Goal: Check status: Check status

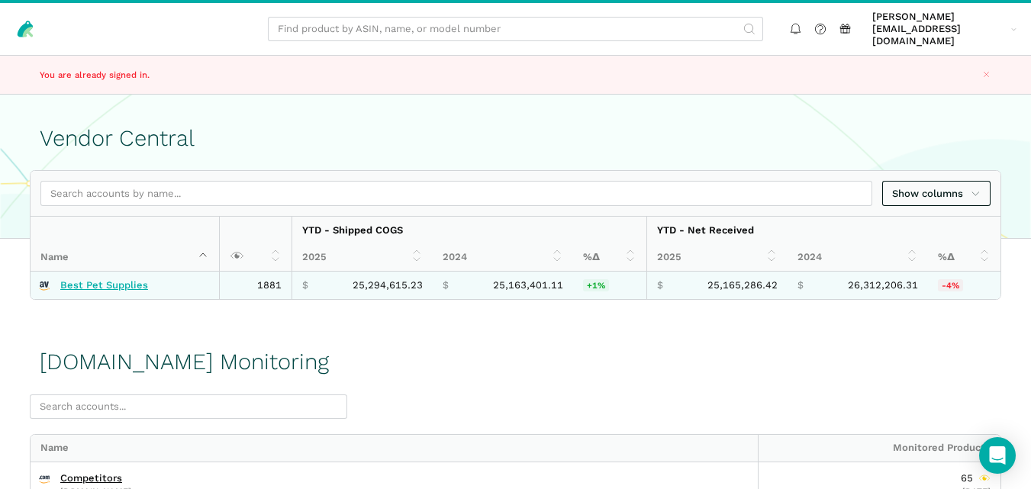
click at [97, 279] on link "Best Pet Supplies" at bounding box center [104, 285] width 88 height 12
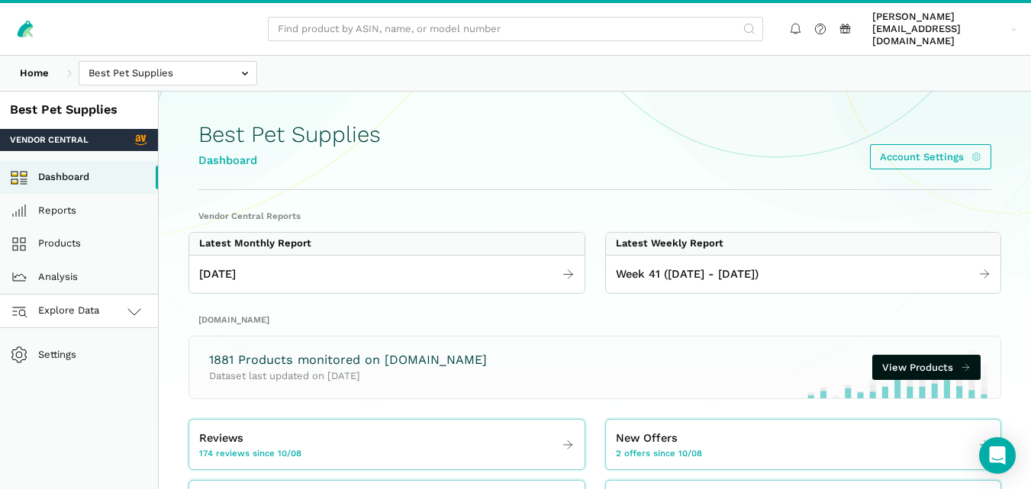
click at [134, 302] on icon at bounding box center [134, 311] width 18 height 18
click at [97, 362] on link "[DOMAIN_NAME]" at bounding box center [79, 379] width 158 height 34
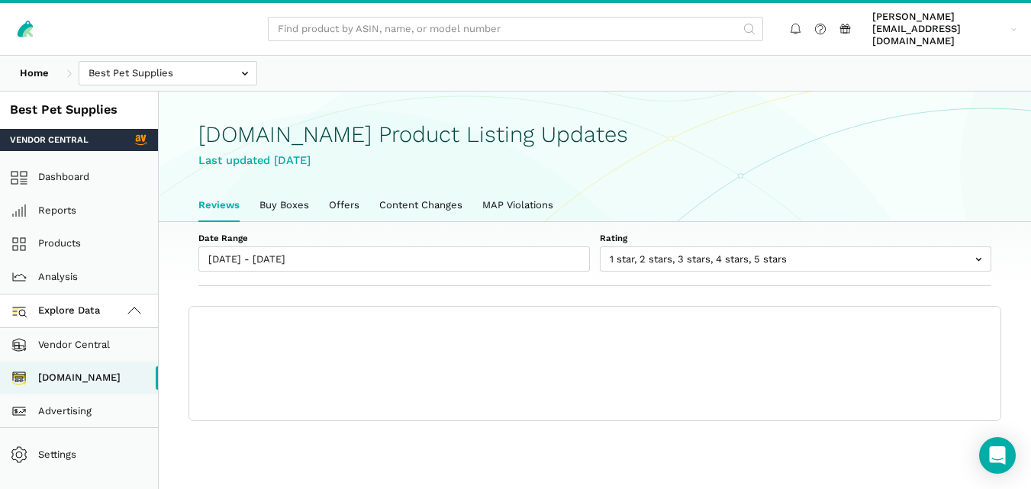
scroll to position [5, 0]
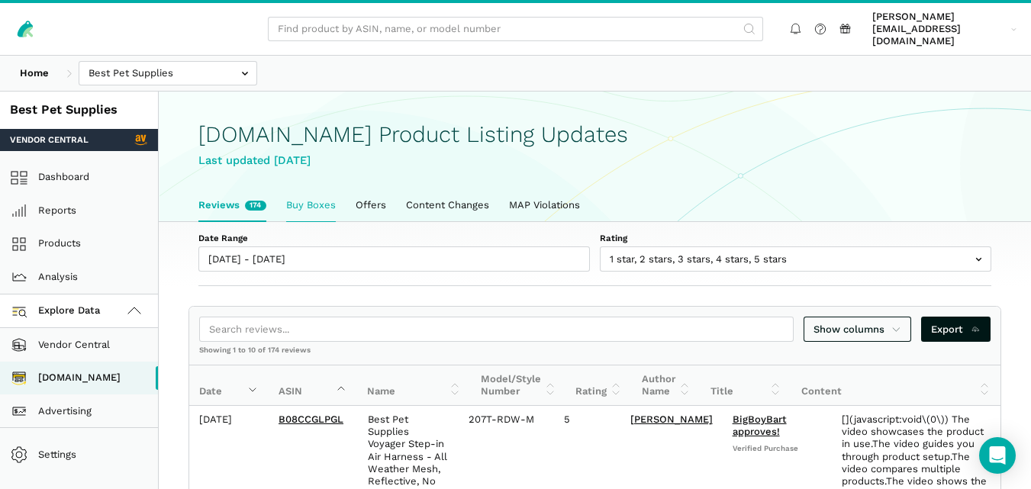
click at [329, 189] on link "Buy Boxes" at bounding box center [310, 205] width 69 height 32
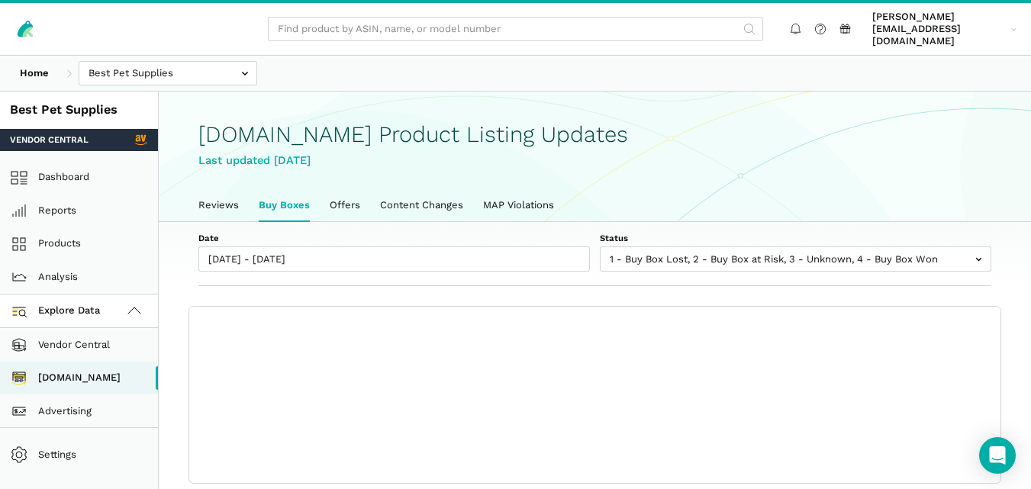
scroll to position [5, 0]
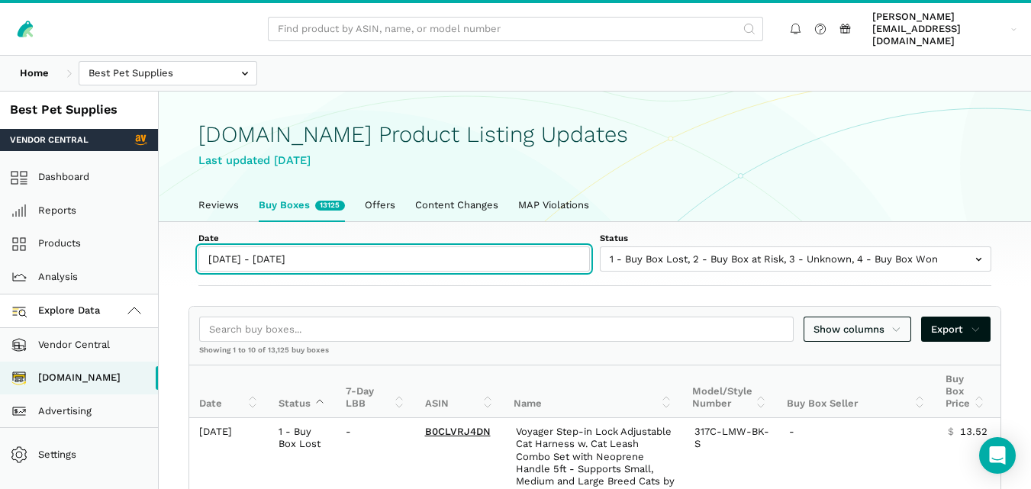
type input "10/08/2025"
type input "10/15/2025"
click at [314, 259] on input "10/08/2025 - 10/15/2025" at bounding box center [394, 259] width 392 height 25
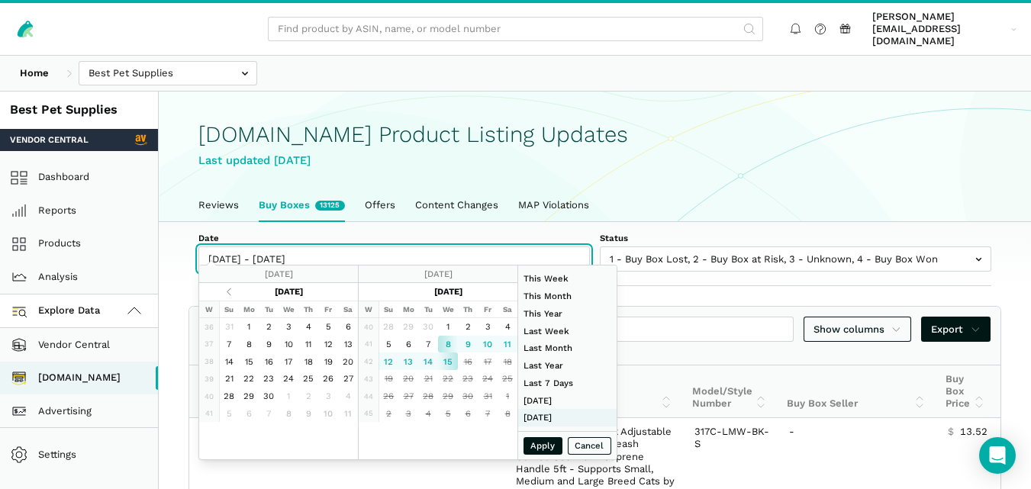
type input "01/01/2024"
type input "12/31/2024"
type input "10/09/2025"
type input "10/15/2025"
type input "09/28/2025"
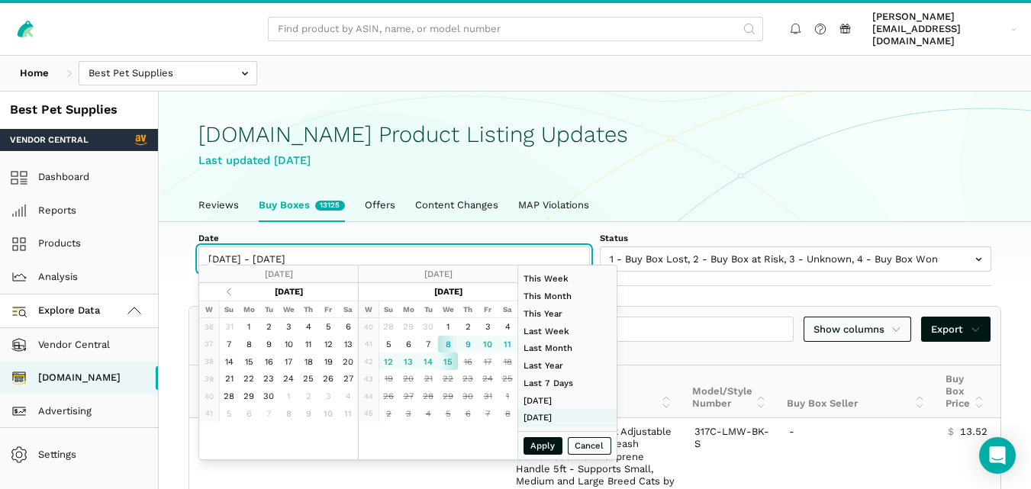
type input "10/04/2025"
type input "08/01/2025"
type input "08/31/2025"
type input "09/28/2025"
type input "10/04/2025"
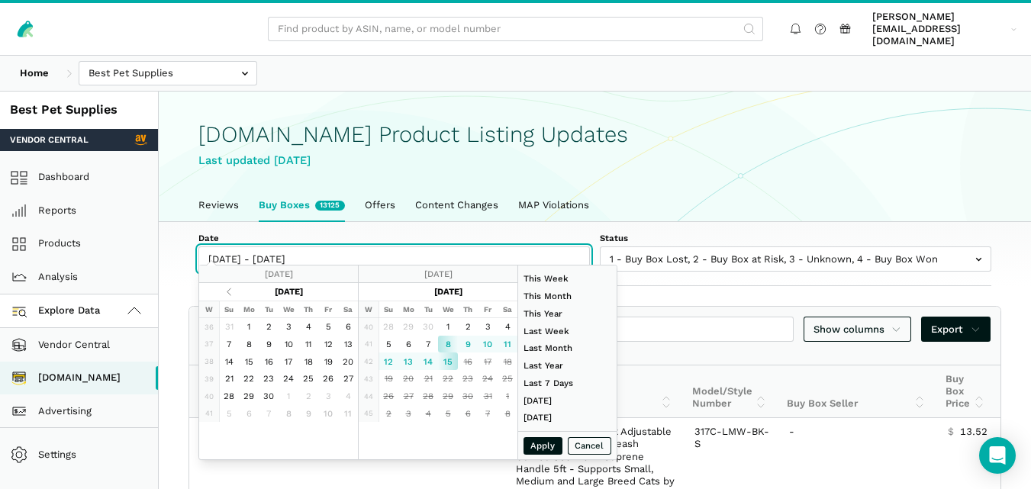
type input "10/08/2025"
type input "10/15/2025"
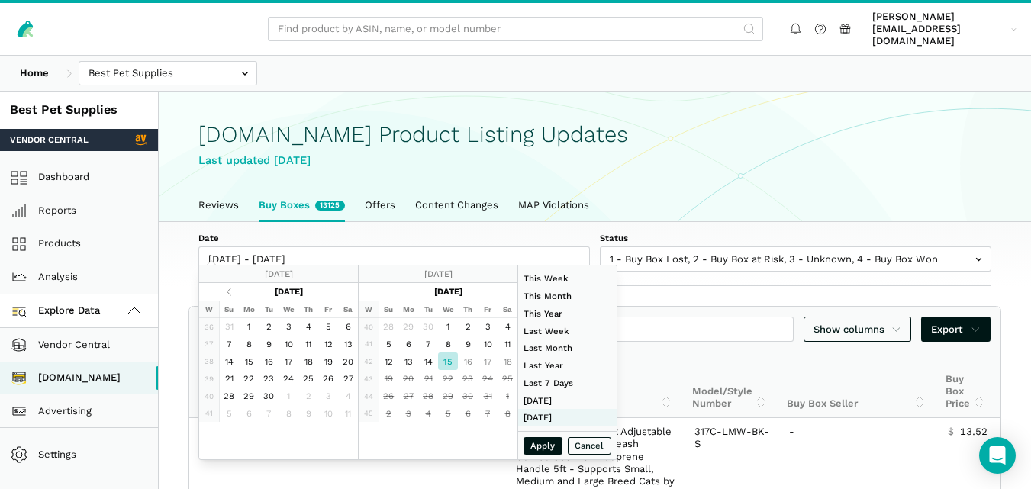
type input "08/01/2025"
type input "08/31/2025"
type input "10/15/2025"
click at [546, 441] on button "Apply" at bounding box center [544, 446] width 40 height 18
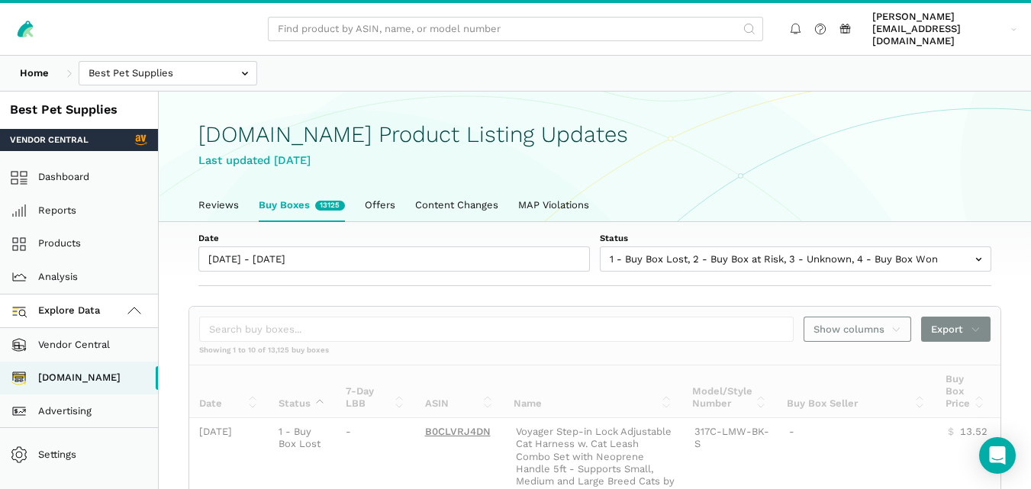
type input "10/15/2025 - 10/15/2025"
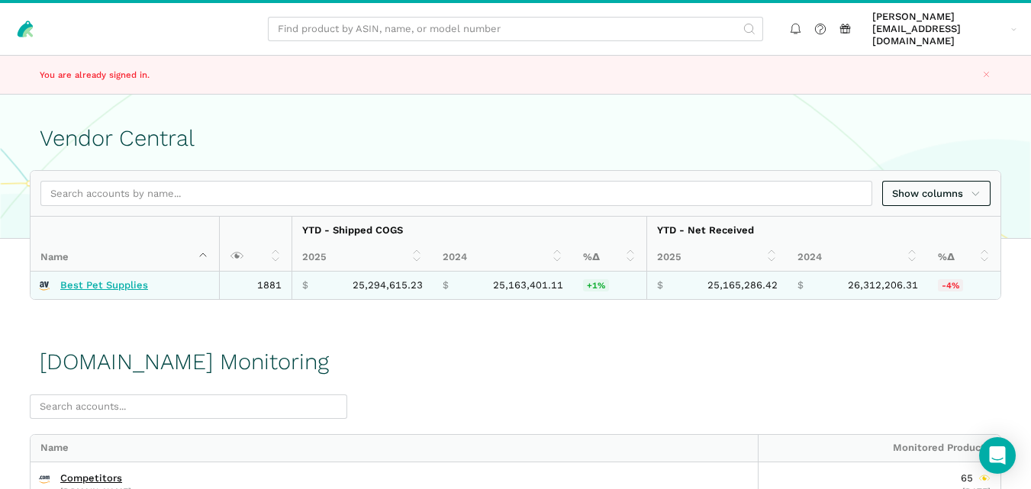
click at [99, 279] on link "Best Pet Supplies" at bounding box center [104, 285] width 88 height 12
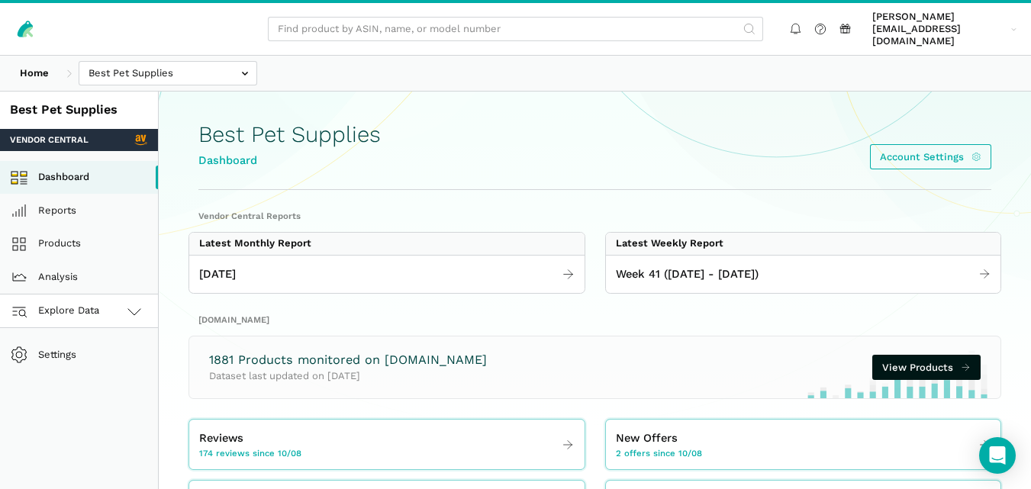
click at [79, 302] on span "Explore Data" at bounding box center [57, 311] width 85 height 18
click at [61, 362] on link "[DOMAIN_NAME]" at bounding box center [79, 379] width 158 height 34
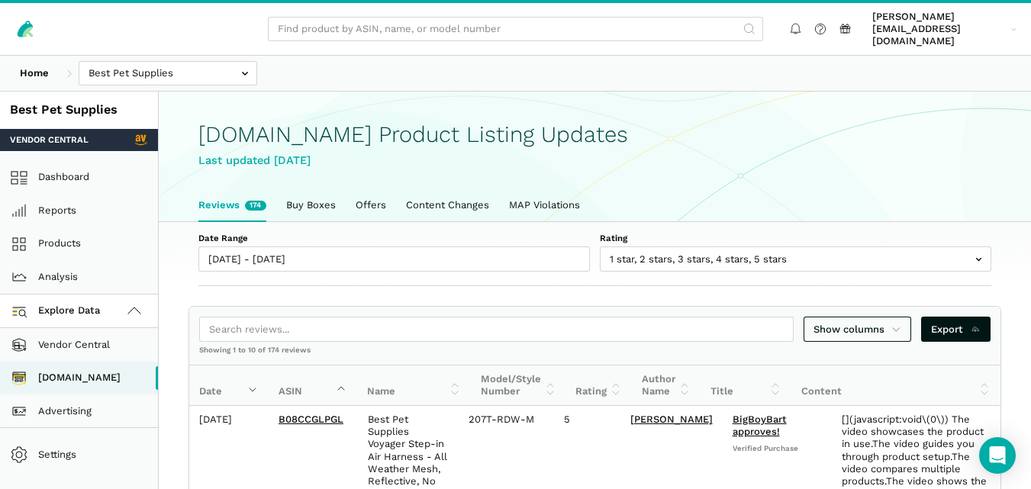
scroll to position [5, 0]
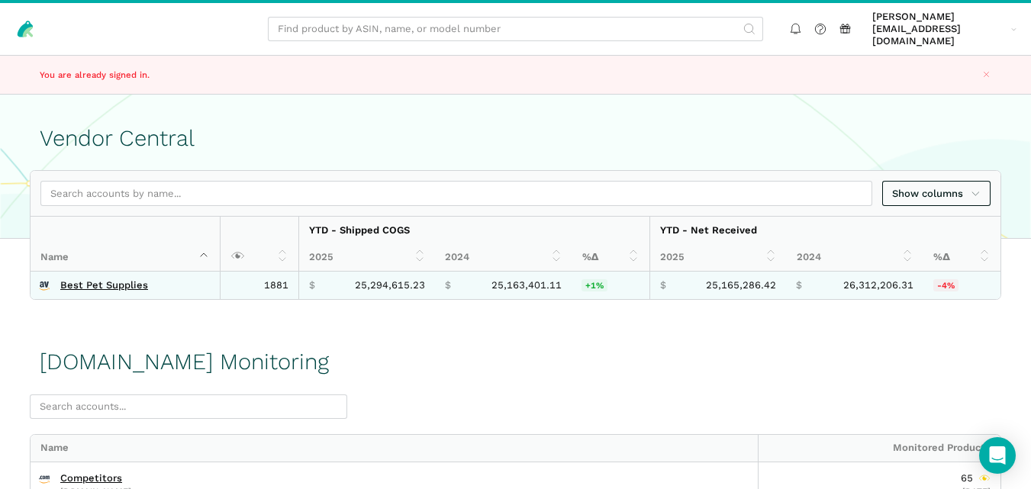
click at [128, 281] on td "Best Pet Supplies" at bounding box center [125, 285] width 189 height 27
click at [129, 279] on link "Best Pet Supplies" at bounding box center [104, 285] width 88 height 12
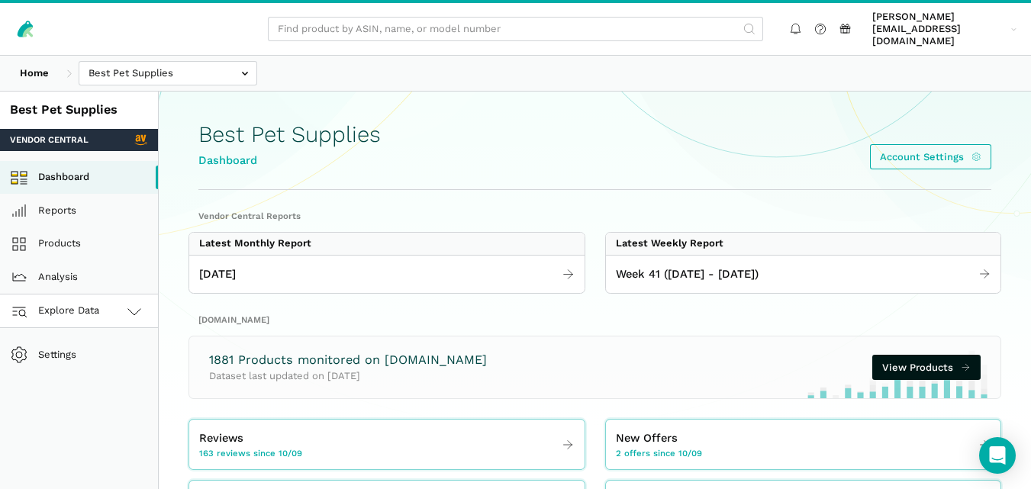
click at [105, 295] on link "Explore Data" at bounding box center [79, 312] width 158 height 34
click at [85, 374] on link "Amazon.com" at bounding box center [79, 379] width 158 height 34
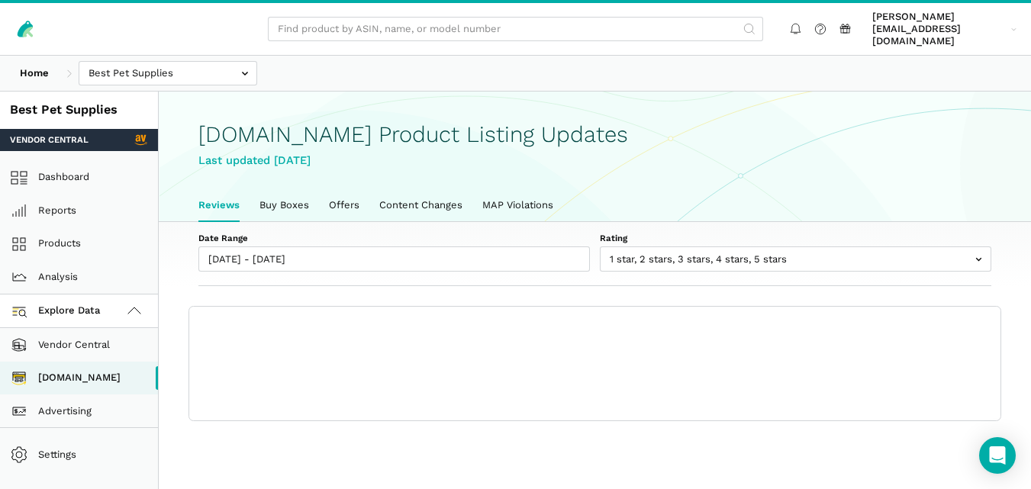
scroll to position [5, 0]
